Goal: Task Accomplishment & Management: Manage account settings

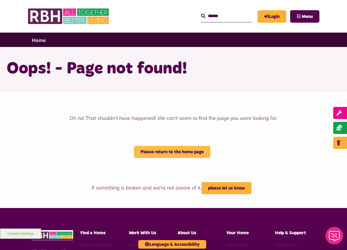
click at [153, 151] on link "Please return to the home page" at bounding box center [172, 152] width 77 height 12
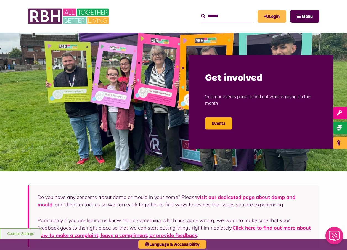
click at [0, 0] on icon "MyRBH" at bounding box center [0, 0] width 0 height 0
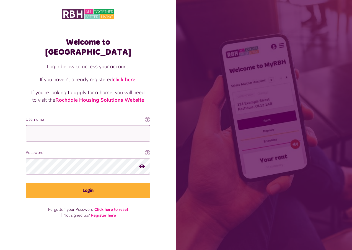
click at [94, 125] on input "Username" at bounding box center [88, 133] width 124 height 16
type input "**********"
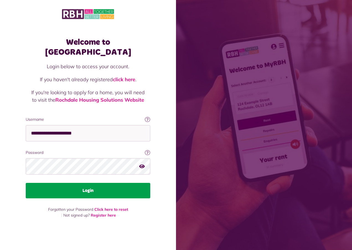
click at [86, 188] on button "Login" at bounding box center [88, 190] width 124 height 15
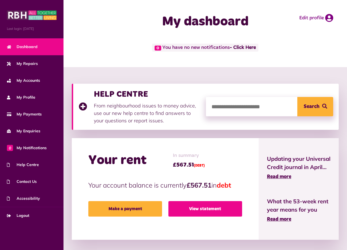
click at [206, 209] on link "View statement" at bounding box center [206, 208] width 74 height 15
